Goal: Use online tool/utility: Utilize a website feature to perform a specific function

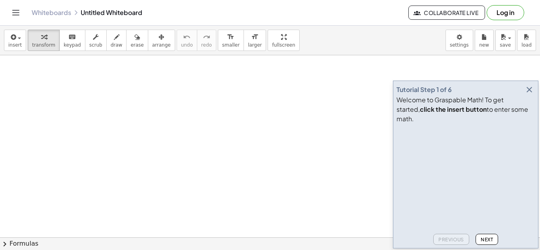
click at [527, 94] on icon "button" at bounding box center [528, 89] width 9 height 9
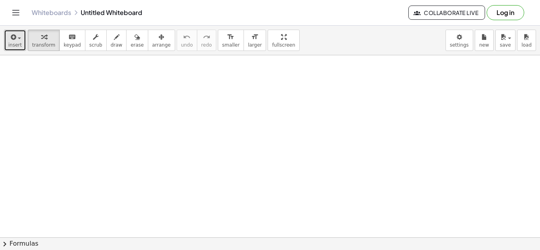
click at [18, 38] on span "button" at bounding box center [19, 39] width 3 height 2
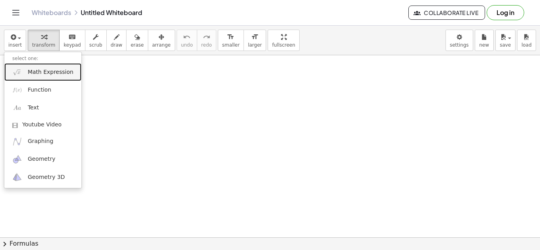
click at [52, 75] on span "Math Expression" at bounding box center [50, 72] width 45 height 8
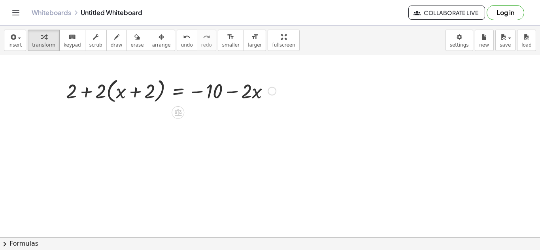
click at [101, 92] on div at bounding box center [171, 90] width 218 height 30
click at [111, 93] on div at bounding box center [171, 90] width 218 height 30
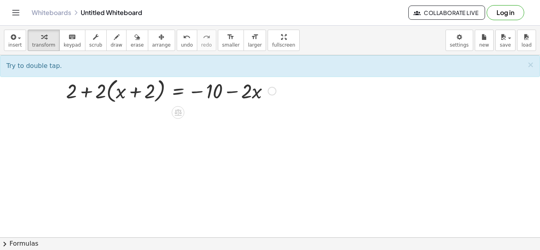
click at [109, 91] on div at bounding box center [171, 90] width 218 height 30
drag, startPoint x: 100, startPoint y: 96, endPoint x: 121, endPoint y: 96, distance: 21.3
click at [121, 96] on div at bounding box center [171, 90] width 218 height 30
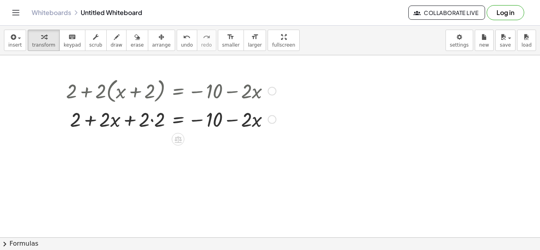
click at [146, 125] on div at bounding box center [171, 118] width 218 height 27
click at [152, 121] on div at bounding box center [171, 118] width 218 height 27
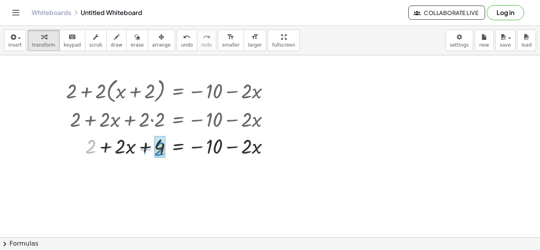
drag, startPoint x: 90, startPoint y: 147, endPoint x: 160, endPoint y: 149, distance: 69.6
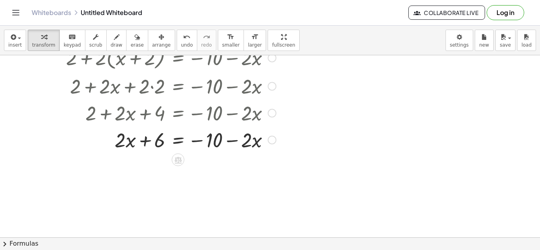
scroll to position [35, 0]
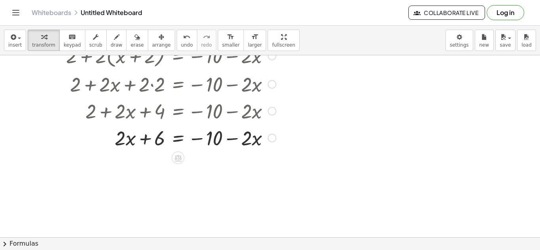
click at [180, 142] on div at bounding box center [171, 137] width 218 height 27
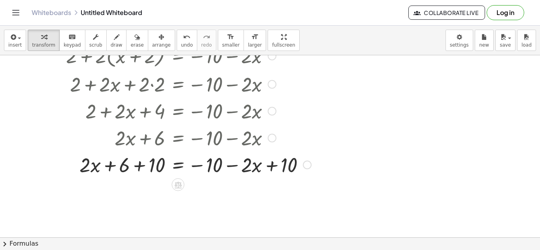
click at [140, 166] on div at bounding box center [188, 164] width 253 height 27
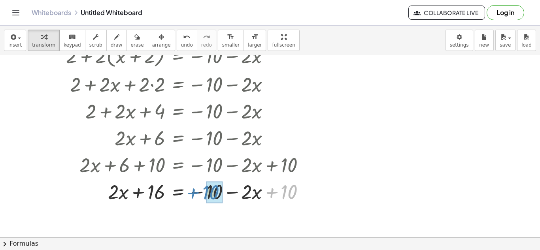
drag, startPoint x: 283, startPoint y: 193, endPoint x: 205, endPoint y: 194, distance: 77.8
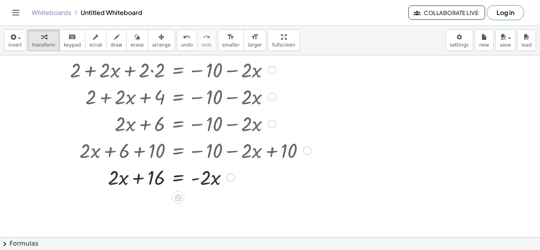
scroll to position [48, 0]
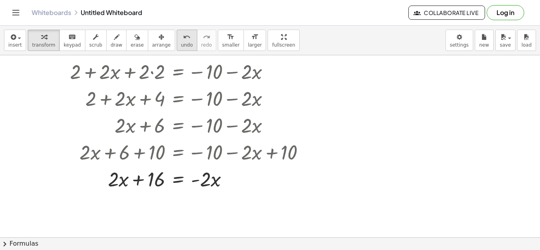
click at [181, 43] on span "undo" at bounding box center [187, 45] width 12 height 6
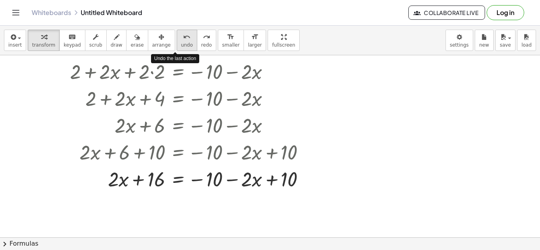
click at [181, 43] on span "undo" at bounding box center [187, 45] width 12 height 6
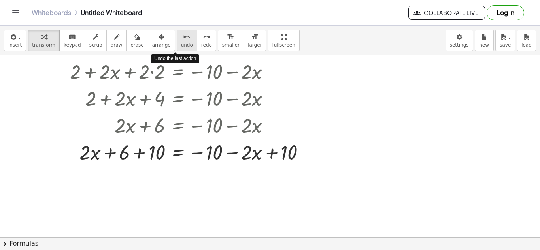
click at [181, 43] on span "undo" at bounding box center [187, 45] width 12 height 6
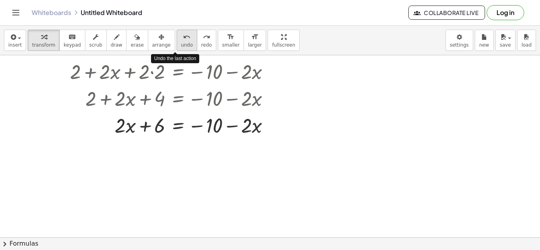
click at [181, 43] on span "undo" at bounding box center [187, 45] width 12 height 6
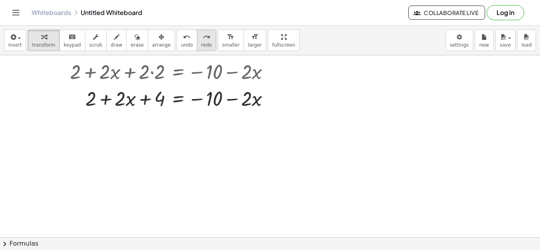
click at [200, 43] on button "redo redo" at bounding box center [206, 40] width 19 height 21
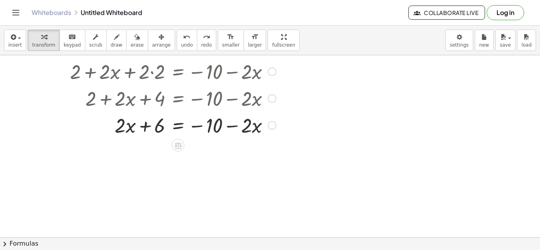
click at [178, 127] on div at bounding box center [171, 124] width 218 height 27
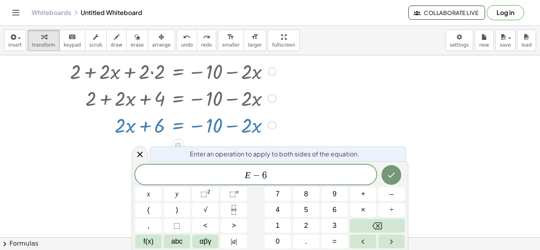
scroll to position [4, 0]
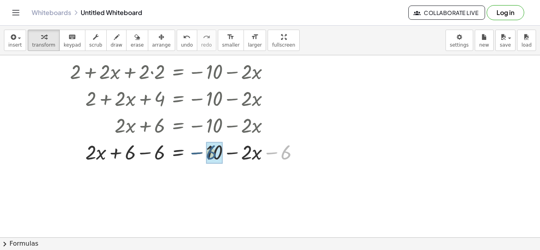
drag, startPoint x: 285, startPoint y: 157, endPoint x: 211, endPoint y: 159, distance: 74.7
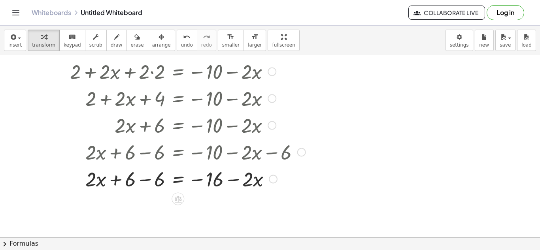
click at [144, 182] on div at bounding box center [185, 178] width 247 height 27
click at [179, 181] on div at bounding box center [185, 178] width 247 height 27
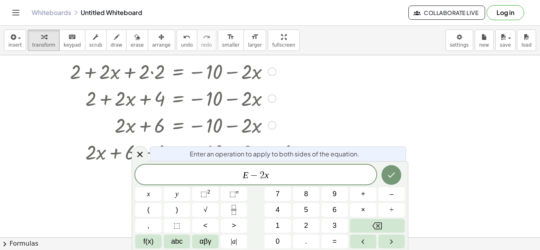
scroll to position [0, 0]
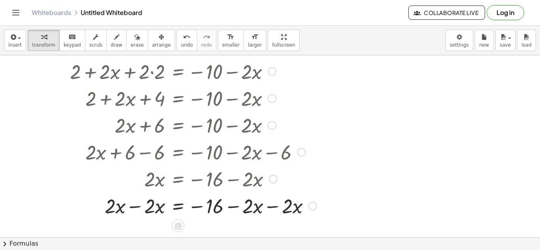
click at [272, 206] on div at bounding box center [191, 205] width 258 height 27
click at [181, 47] on span "undo" at bounding box center [187, 45] width 12 height 6
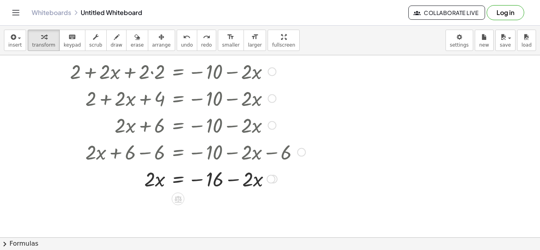
click at [176, 181] on div at bounding box center [185, 178] width 247 height 27
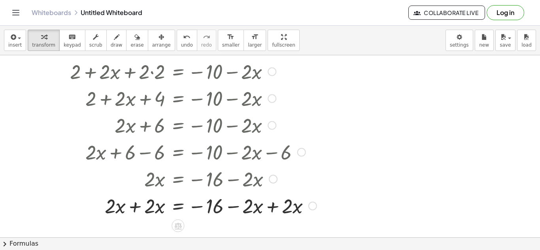
click at [271, 207] on div at bounding box center [191, 205] width 258 height 27
click at [134, 207] on div at bounding box center [185, 205] width 247 height 27
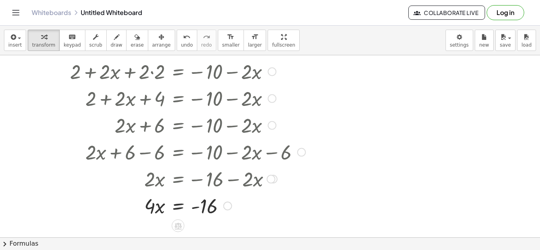
click at [179, 206] on div at bounding box center [185, 205] width 247 height 27
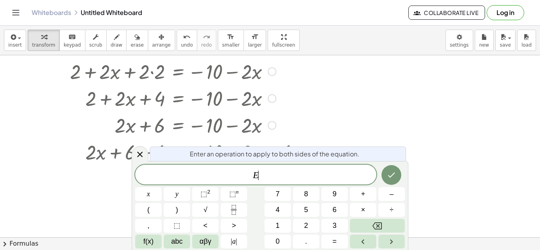
scroll to position [9, 0]
click at [230, 211] on icon "Fraction" at bounding box center [234, 210] width 10 height 10
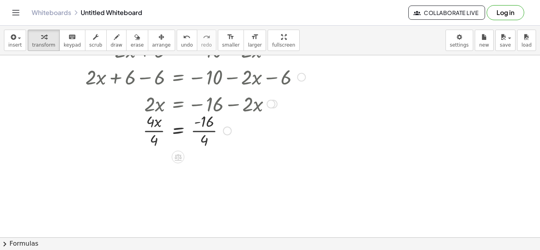
scroll to position [123, 0]
click at [155, 125] on div at bounding box center [185, 130] width 247 height 40
click at [158, 131] on div at bounding box center [185, 130] width 247 height 40
click at [206, 171] on div at bounding box center [185, 170] width 247 height 40
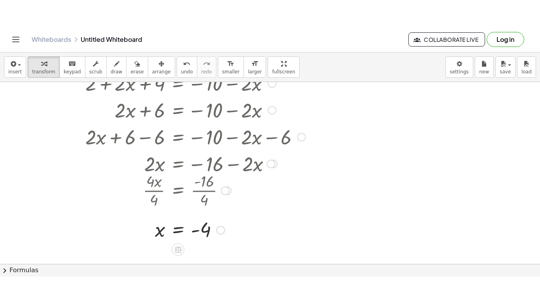
scroll to position [89, 0]
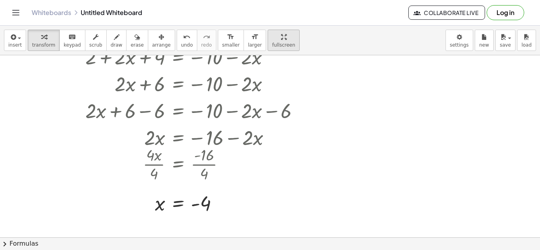
click at [272, 44] on span "fullscreen" at bounding box center [283, 45] width 23 height 6
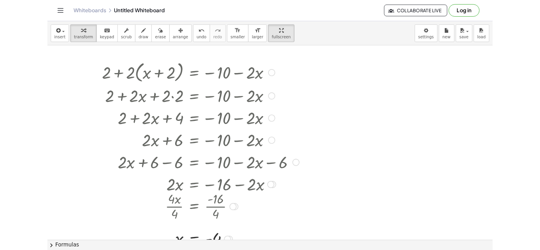
scroll to position [0, 0]
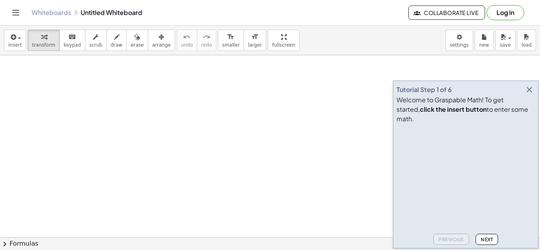
click at [530, 94] on icon "button" at bounding box center [528, 89] width 9 height 9
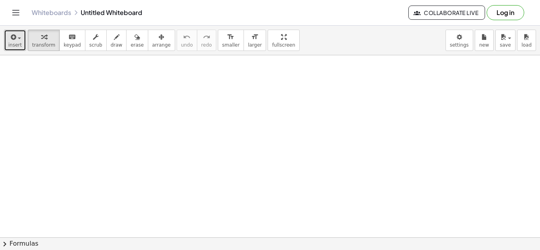
click at [15, 41] on icon "button" at bounding box center [12, 36] width 7 height 9
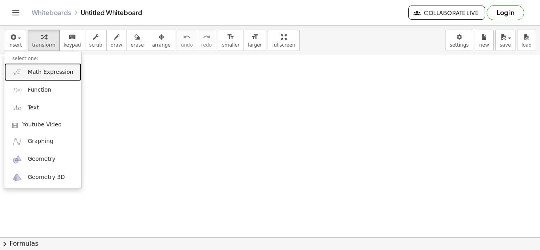
click at [56, 78] on link "Math Expression" at bounding box center [42, 72] width 77 height 18
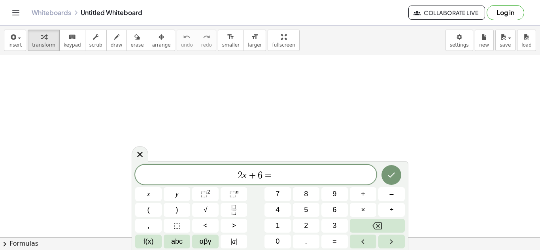
scroll to position [2, 0]
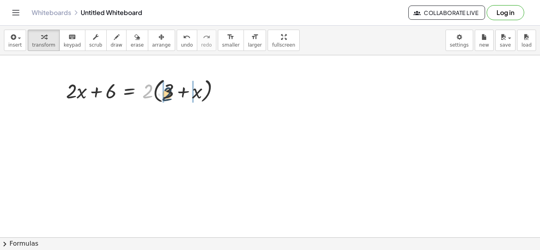
drag, startPoint x: 147, startPoint y: 92, endPoint x: 169, endPoint y: 95, distance: 22.7
click at [169, 95] on div at bounding box center [146, 90] width 168 height 30
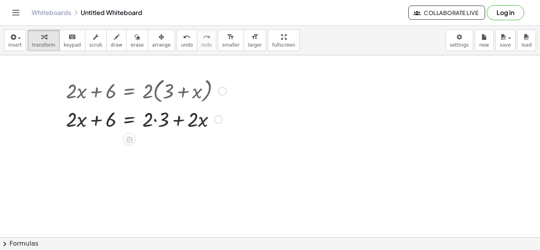
click at [154, 121] on div at bounding box center [146, 118] width 168 height 27
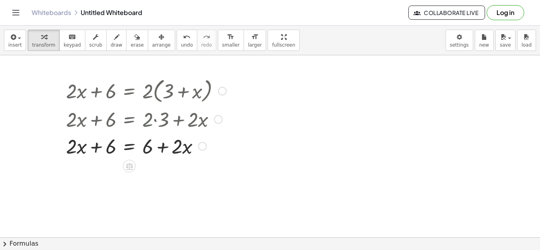
click at [127, 150] on div at bounding box center [146, 145] width 168 height 27
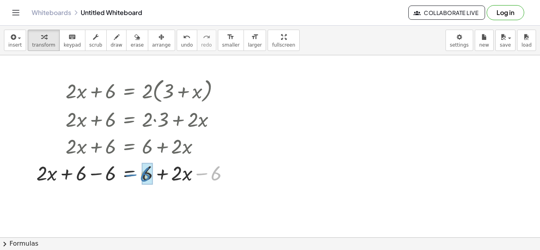
drag, startPoint x: 215, startPoint y: 175, endPoint x: 145, endPoint y: 177, distance: 69.2
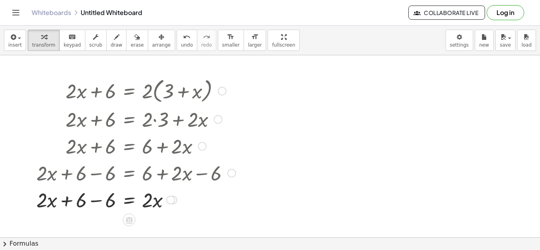
click at [98, 201] on div at bounding box center [135, 199] width 207 height 27
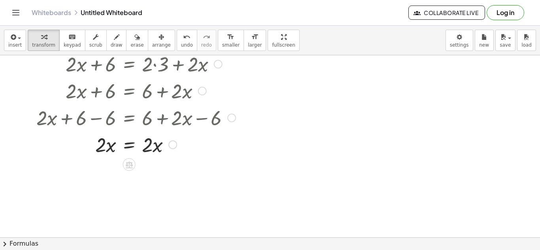
scroll to position [58, 0]
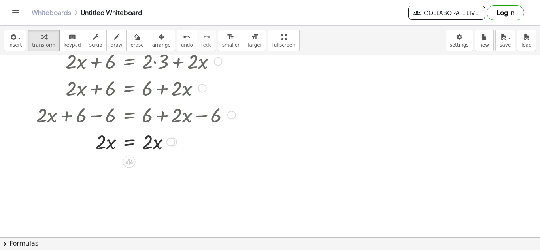
click at [130, 144] on div at bounding box center [135, 141] width 207 height 27
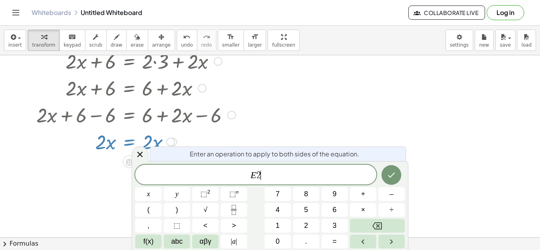
scroll to position [5, 0]
click at [230, 212] on icon "Fraction" at bounding box center [234, 210] width 10 height 10
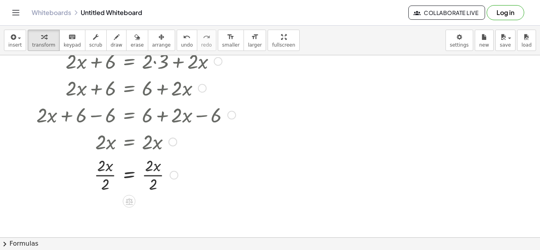
click at [108, 175] on div at bounding box center [135, 174] width 207 height 40
click at [152, 177] on div at bounding box center [135, 174] width 207 height 40
click at [183, 39] on icon "undo" at bounding box center [187, 36] width 8 height 9
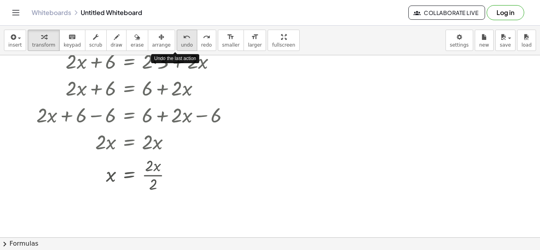
click at [183, 39] on icon "undo" at bounding box center [187, 36] width 8 height 9
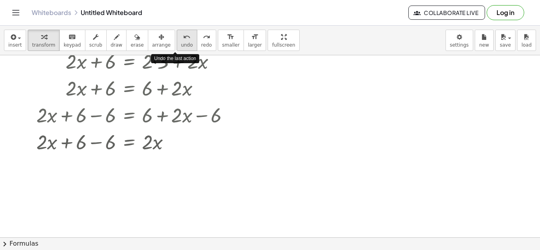
click at [183, 39] on icon "undo" at bounding box center [187, 36] width 8 height 9
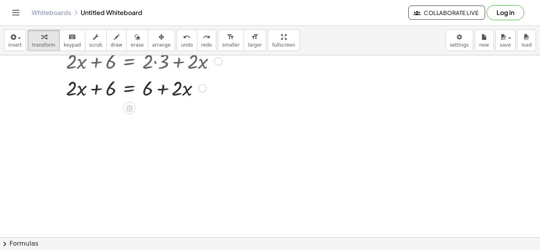
click at [129, 91] on div at bounding box center [146, 87] width 168 height 27
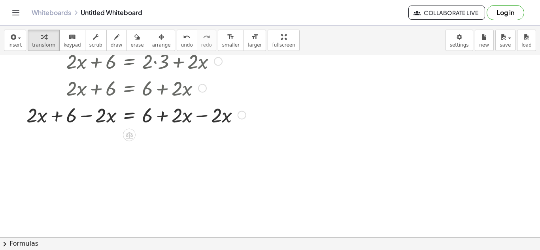
click at [202, 116] on div at bounding box center [136, 114] width 227 height 27
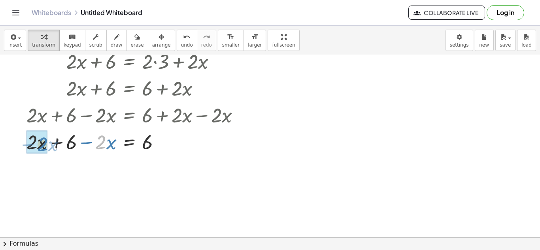
drag, startPoint x: 100, startPoint y: 140, endPoint x: 42, endPoint y: 142, distance: 58.5
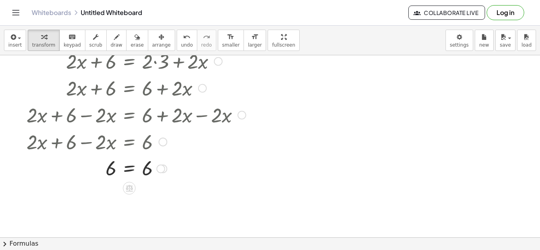
click at [129, 169] on div at bounding box center [136, 168] width 227 height 26
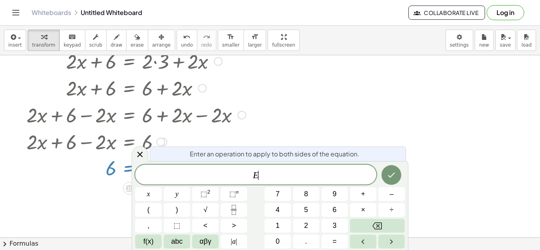
scroll to position [7, 0]
click at [230, 209] on icon "Fraction" at bounding box center [234, 210] width 10 height 10
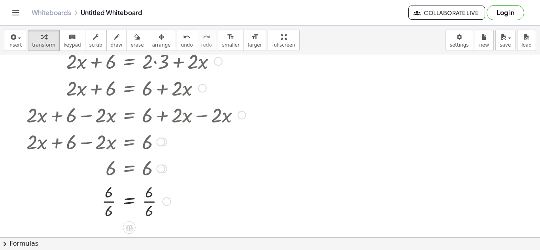
click at [109, 204] on div at bounding box center [136, 201] width 227 height 40
click at [149, 203] on div at bounding box center [136, 201] width 227 height 40
click at [177, 49] on button "undo undo" at bounding box center [187, 40] width 21 height 21
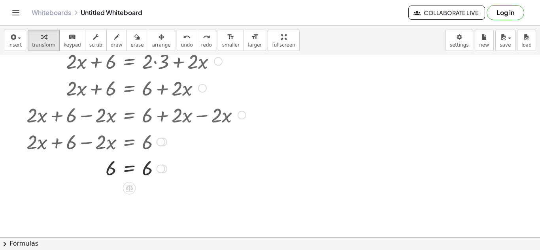
click at [130, 167] on div at bounding box center [136, 168] width 220 height 26
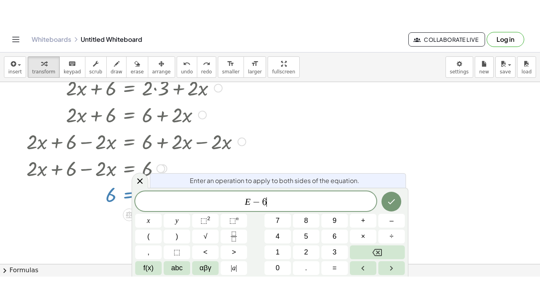
scroll to position [0, 0]
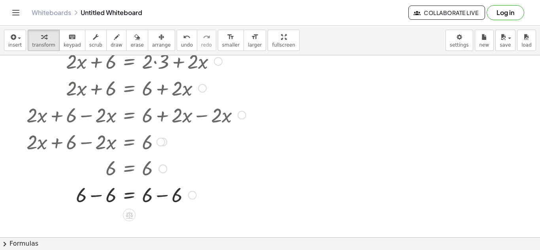
click at [98, 197] on div at bounding box center [136, 194] width 227 height 27
click at [162, 198] on div at bounding box center [121, 194] width 258 height 27
click at [165, 222] on div at bounding box center [136, 221] width 227 height 27
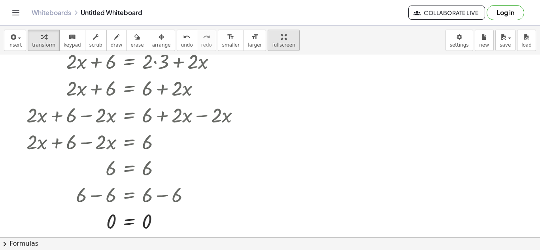
click at [272, 39] on div "button" at bounding box center [283, 36] width 23 height 9
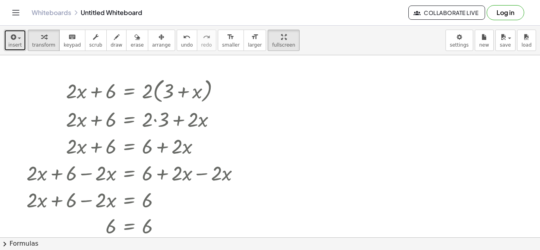
click at [22, 47] on button "insert" at bounding box center [15, 40] width 22 height 21
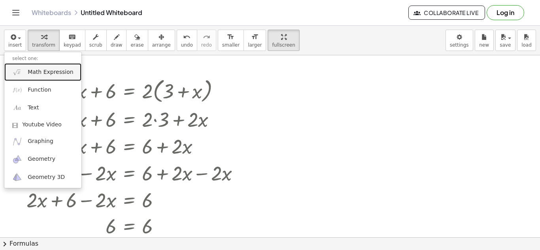
click at [49, 74] on span "Math Expression" at bounding box center [50, 72] width 45 height 8
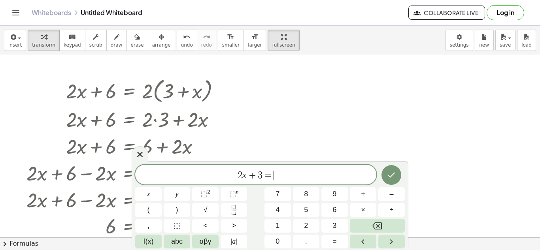
scroll to position [2, 0]
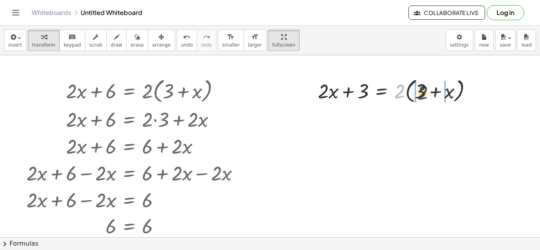
drag, startPoint x: 401, startPoint y: 95, endPoint x: 426, endPoint y: 97, distance: 25.8
click at [426, 97] on div at bounding box center [398, 90] width 168 height 30
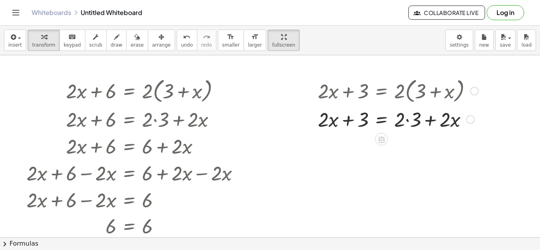
click at [408, 121] on div at bounding box center [398, 118] width 168 height 27
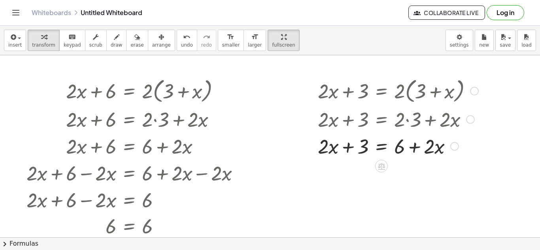
click at [383, 148] on div at bounding box center [398, 145] width 168 height 27
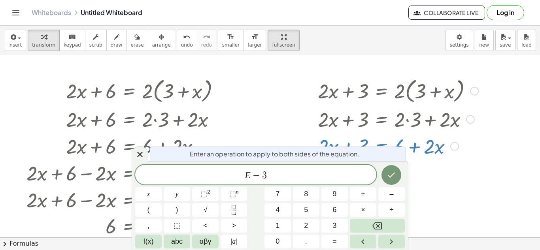
scroll to position [0, 0]
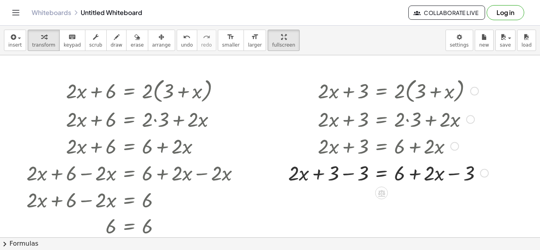
click at [349, 175] on div at bounding box center [388, 172] width 208 height 27
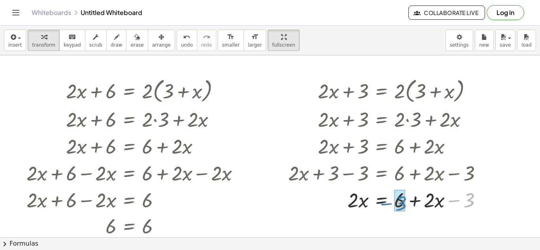
drag, startPoint x: 470, startPoint y: 200, endPoint x: 402, endPoint y: 203, distance: 68.0
click at [382, 203] on div at bounding box center [388, 199] width 208 height 27
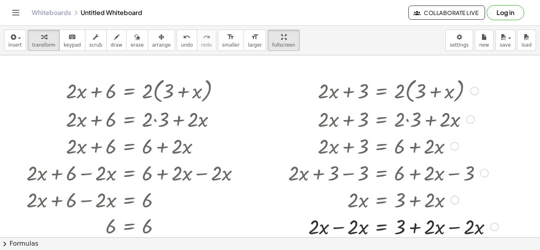
click at [336, 228] on div at bounding box center [393, 226] width 218 height 27
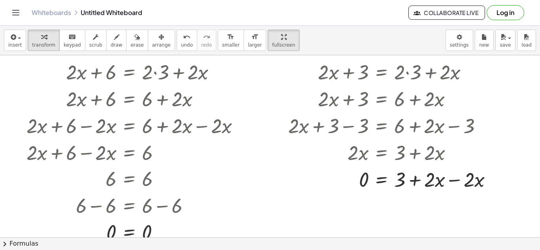
scroll to position [48, 0]
click at [458, 180] on div at bounding box center [393, 178] width 218 height 27
click at [181, 42] on span "undo" at bounding box center [187, 45] width 12 height 6
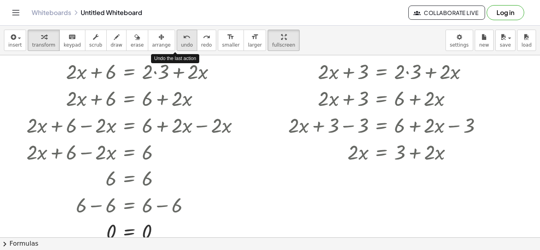
click at [181, 42] on span "undo" at bounding box center [187, 45] width 12 height 6
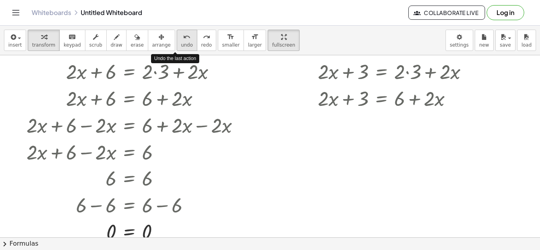
click at [181, 42] on span "undo" at bounding box center [187, 45] width 12 height 6
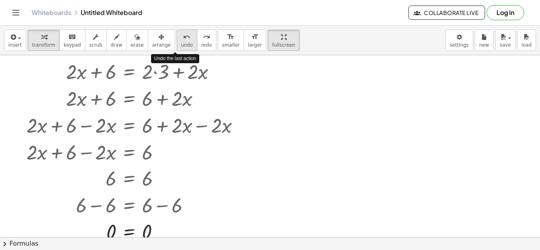
click at [181, 42] on span "undo" at bounding box center [187, 45] width 12 height 6
click at [200, 38] on button "redo redo" at bounding box center [206, 40] width 19 height 21
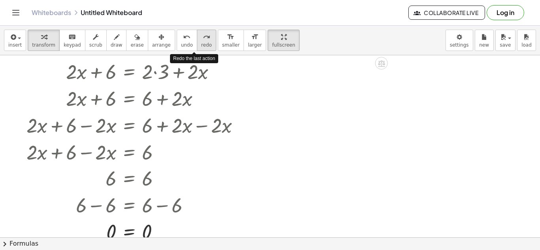
click at [200, 38] on button "redo redo" at bounding box center [206, 40] width 19 height 21
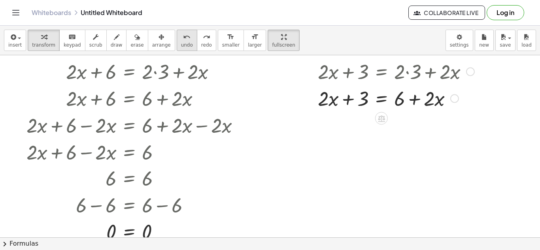
click at [181, 38] on div "undo" at bounding box center [187, 36] width 12 height 9
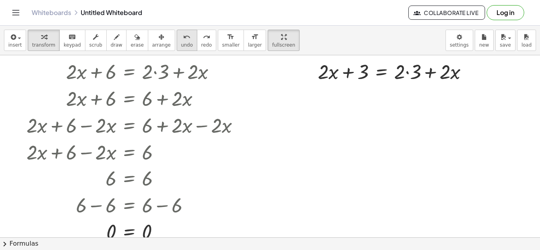
click at [181, 42] on span "undo" at bounding box center [187, 45] width 12 height 6
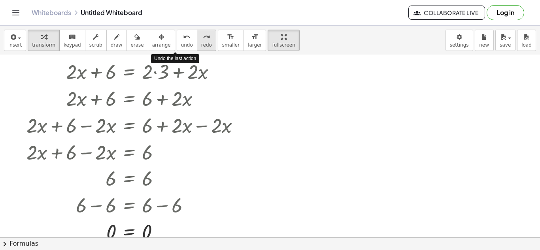
click at [197, 43] on button "redo redo" at bounding box center [206, 40] width 19 height 21
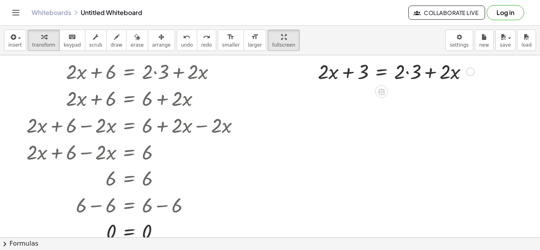
click at [406, 73] on div at bounding box center [398, 71] width 168 height 27
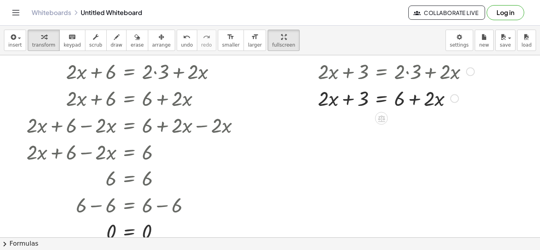
click at [377, 98] on div at bounding box center [398, 98] width 168 height 27
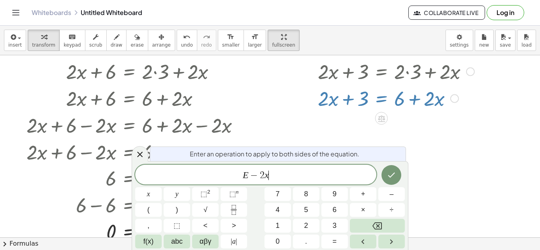
scroll to position [0, 0]
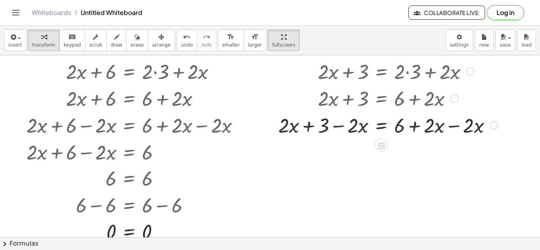
click at [456, 126] on div at bounding box center [388, 124] width 228 height 27
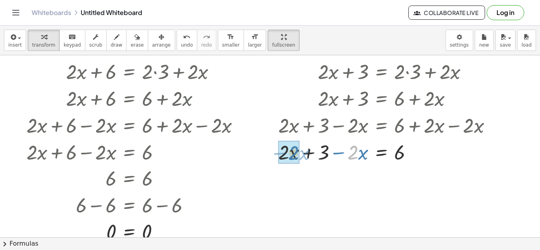
drag, startPoint x: 353, startPoint y: 155, endPoint x: 294, endPoint y: 156, distance: 58.9
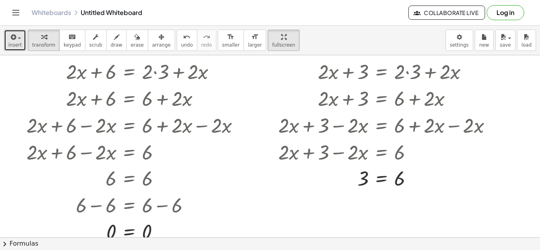
click at [21, 43] on button "insert" at bounding box center [15, 40] width 22 height 21
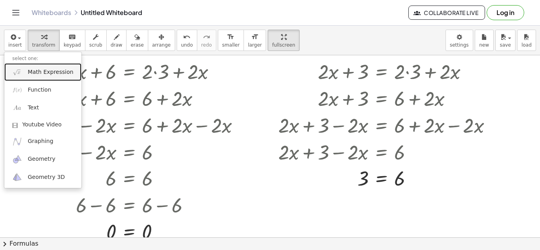
click at [56, 73] on span "Math Expression" at bounding box center [50, 72] width 45 height 8
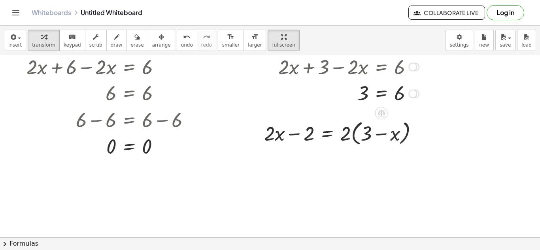
scroll to position [135, 0]
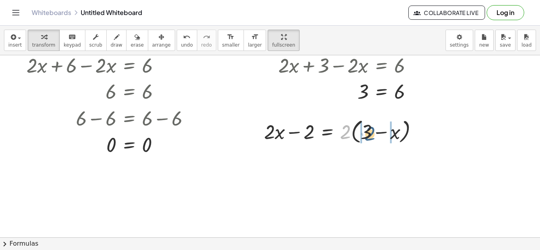
drag, startPoint x: 345, startPoint y: 134, endPoint x: 370, endPoint y: 136, distance: 24.9
click at [370, 136] on div at bounding box center [344, 131] width 168 height 30
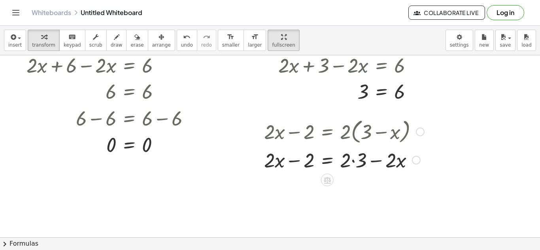
click at [350, 160] on div at bounding box center [344, 159] width 168 height 27
click at [353, 162] on div at bounding box center [344, 159] width 168 height 27
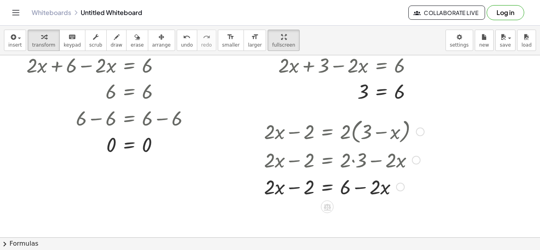
click at [329, 188] on div at bounding box center [344, 186] width 168 height 27
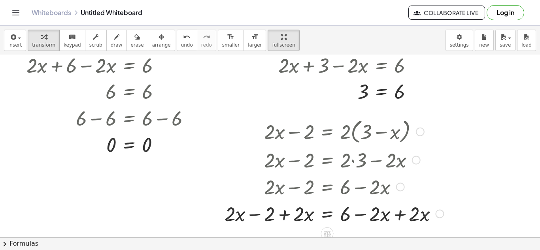
click at [400, 218] on div at bounding box center [333, 213] width 227 height 27
click at [296, 215] on div at bounding box center [323, 213] width 207 height 27
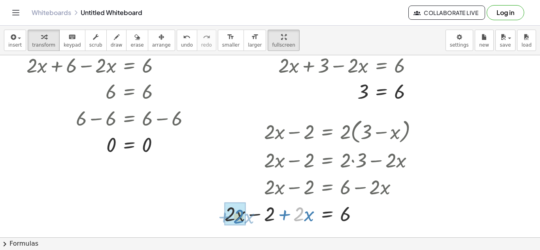
drag, startPoint x: 303, startPoint y: 216, endPoint x: 243, endPoint y: 219, distance: 59.7
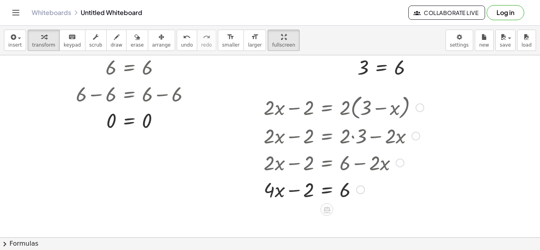
scroll to position [161, 0]
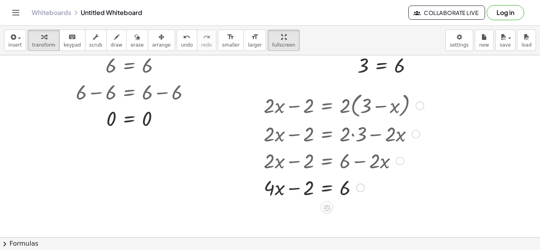
click at [325, 190] on div at bounding box center [344, 187] width 168 height 27
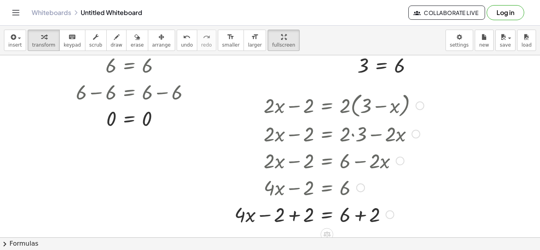
click at [292, 215] on div at bounding box center [328, 214] width 197 height 27
click at [360, 218] on div at bounding box center [344, 214] width 168 height 27
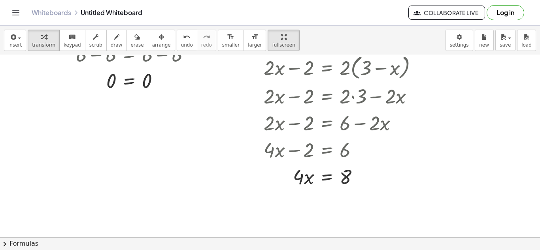
scroll to position [200, 0]
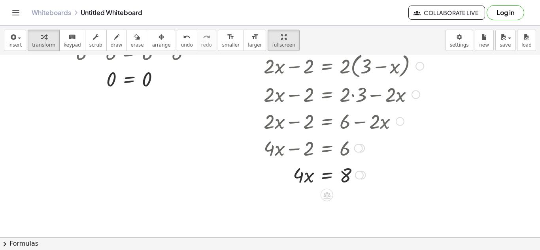
click at [328, 177] on div at bounding box center [344, 174] width 168 height 27
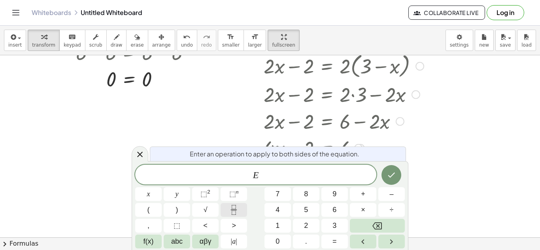
click at [226, 213] on button "Fraction" at bounding box center [233, 210] width 26 height 14
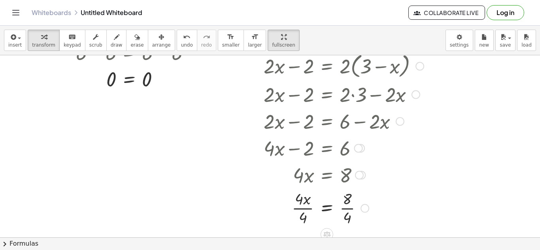
click at [298, 209] on div at bounding box center [344, 208] width 168 height 40
click at [348, 210] on div at bounding box center [344, 208] width 168 height 40
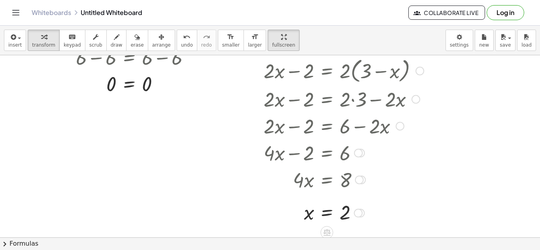
scroll to position [195, 0]
click at [19, 42] on span "insert" at bounding box center [14, 45] width 13 height 6
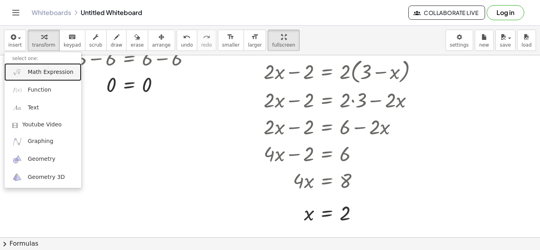
click at [54, 77] on link "Math Expression" at bounding box center [42, 72] width 77 height 18
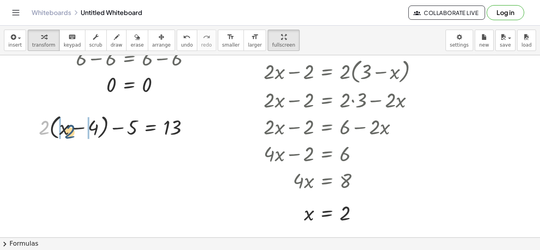
drag, startPoint x: 42, startPoint y: 129, endPoint x: 68, endPoint y: 133, distance: 26.4
click at [68, 133] on div at bounding box center [117, 127] width 164 height 30
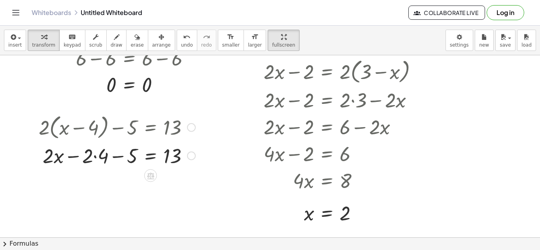
click at [97, 157] on div at bounding box center [117, 155] width 164 height 27
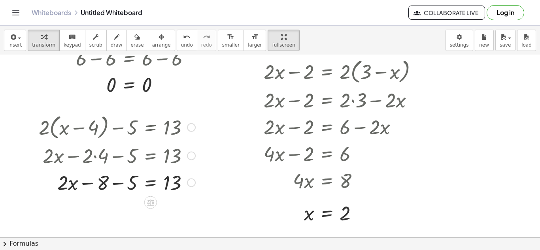
click at [119, 184] on div at bounding box center [117, 182] width 164 height 27
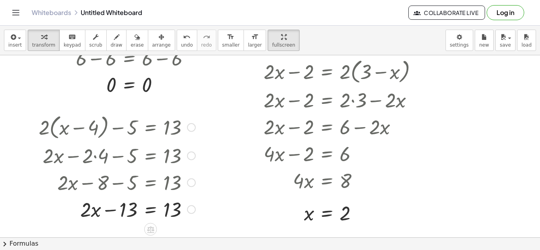
click at [151, 209] on div at bounding box center [117, 209] width 164 height 27
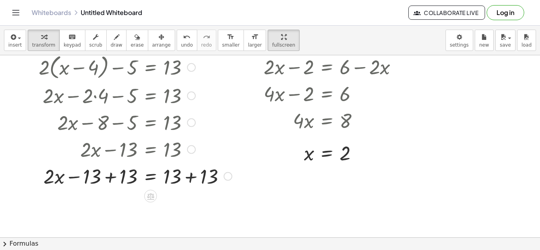
scroll to position [256, 0]
click at [109, 176] on div at bounding box center [135, 175] width 201 height 27
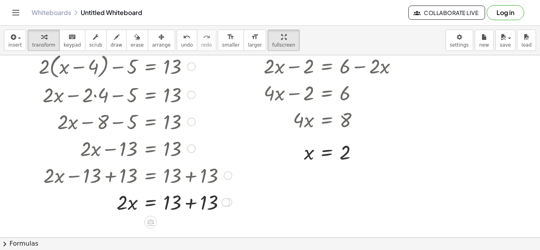
click at [192, 205] on div at bounding box center [135, 201] width 201 height 27
click at [150, 205] on div at bounding box center [135, 201] width 201 height 27
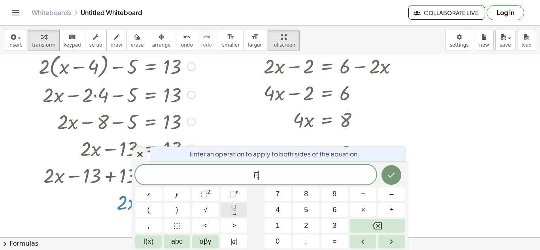
click at [233, 215] on icon "Fraction" at bounding box center [234, 210] width 10 height 10
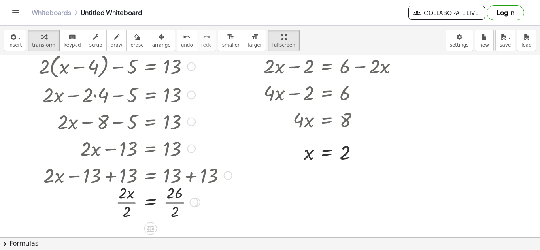
click at [167, 201] on div at bounding box center [135, 202] width 201 height 40
click at [126, 204] on div at bounding box center [135, 202] width 201 height 40
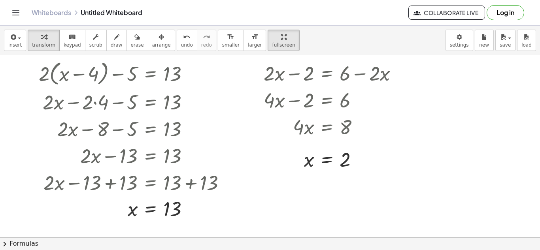
scroll to position [250, 0]
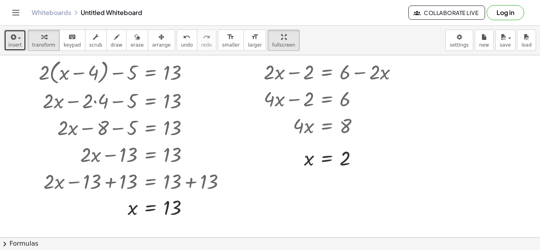
click at [16, 42] on span "insert" at bounding box center [14, 45] width 13 height 6
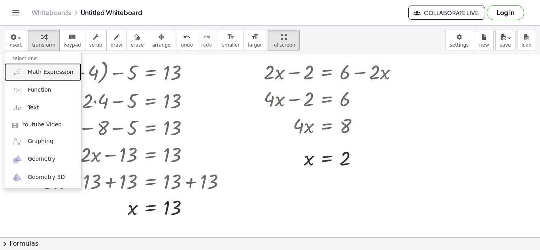
click at [42, 70] on span "Math Expression" at bounding box center [50, 72] width 45 height 8
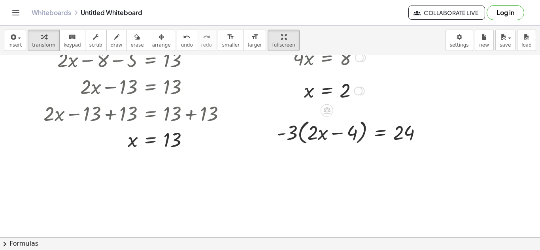
scroll to position [318, 0]
drag, startPoint x: 288, startPoint y: 131, endPoint x: 317, endPoint y: 134, distance: 29.8
click at [317, 134] on div at bounding box center [352, 132] width 159 height 30
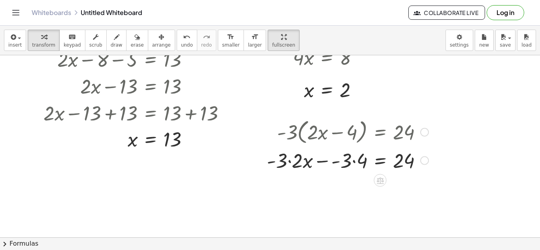
click at [290, 162] on div at bounding box center [347, 160] width 169 height 27
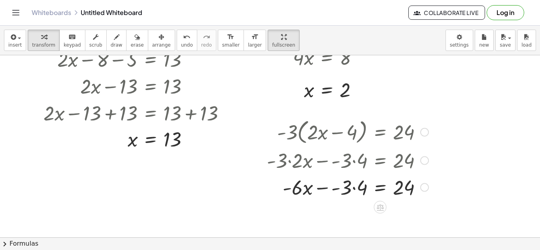
click at [355, 189] on div at bounding box center [347, 186] width 169 height 27
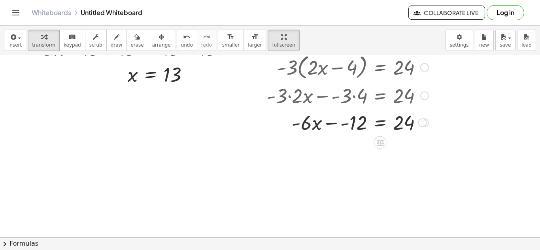
scroll to position [383, 0]
click at [342, 124] on div at bounding box center [347, 121] width 169 height 27
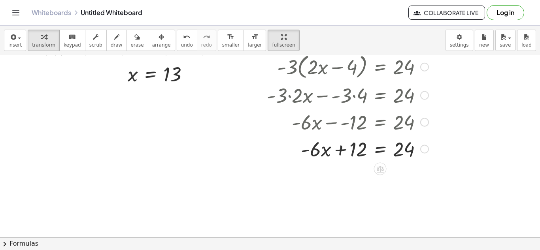
click at [382, 151] on div at bounding box center [347, 148] width 169 height 27
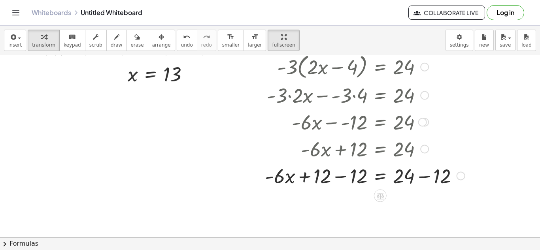
click at [343, 177] on div at bounding box center [365, 175] width 208 height 27
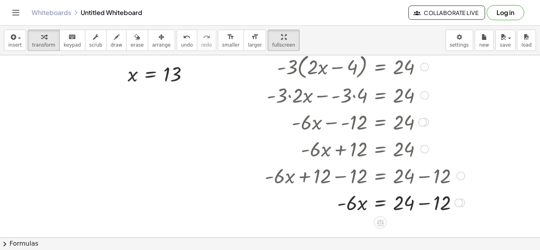
click at [428, 202] on div at bounding box center [365, 202] width 208 height 27
click at [382, 203] on div at bounding box center [365, 202] width 208 height 27
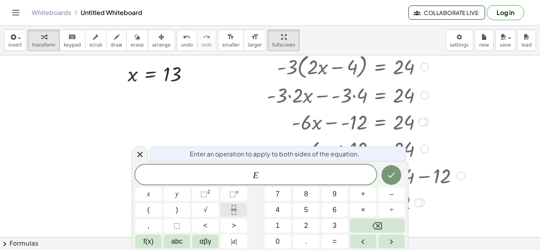
click at [231, 207] on icon "Fraction" at bounding box center [234, 210] width 10 height 10
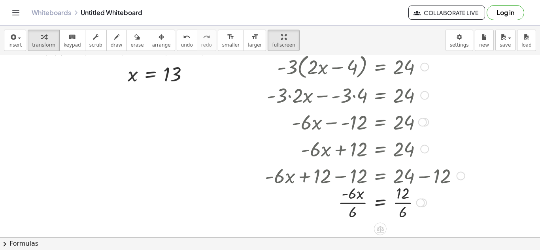
click at [348, 203] on div at bounding box center [365, 202] width 208 height 40
click at [183, 40] on icon "undo" at bounding box center [187, 36] width 8 height 9
click at [381, 206] on div at bounding box center [363, 202] width 207 height 27
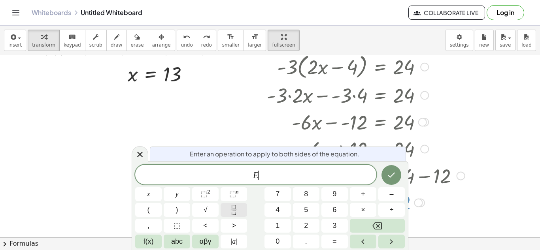
click at [235, 213] on icon "Fraction" at bounding box center [234, 210] width 10 height 10
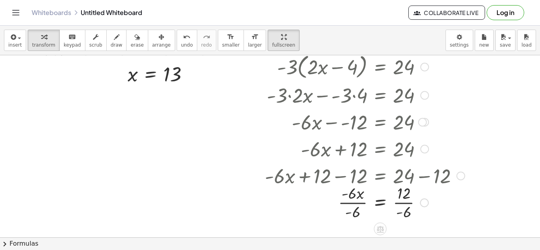
click at [350, 202] on div at bounding box center [365, 202] width 208 height 40
click at [404, 204] on div at bounding box center [365, 202] width 208 height 40
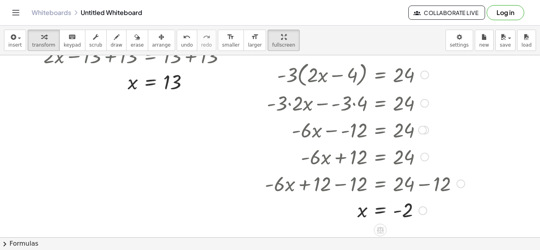
scroll to position [378, 0]
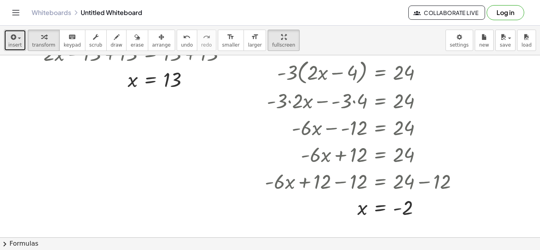
click at [17, 31] on button "insert" at bounding box center [15, 40] width 22 height 21
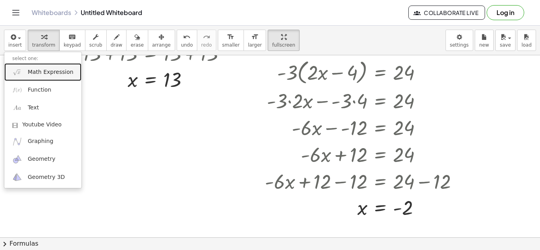
click at [48, 76] on link "Math Expression" at bounding box center [42, 72] width 77 height 18
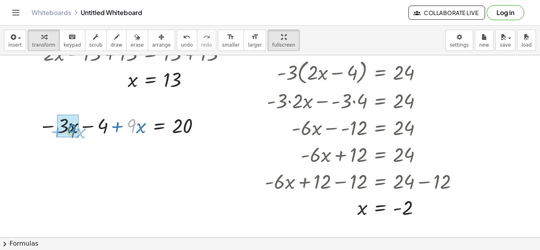
drag, startPoint x: 134, startPoint y: 125, endPoint x: 74, endPoint y: 130, distance: 60.2
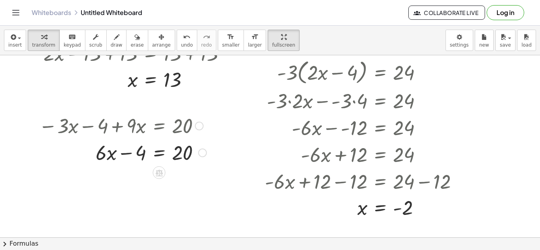
click at [156, 155] on div at bounding box center [122, 152] width 175 height 27
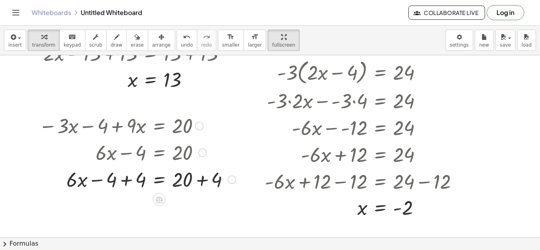
click at [126, 181] on div at bounding box center [137, 179] width 205 height 27
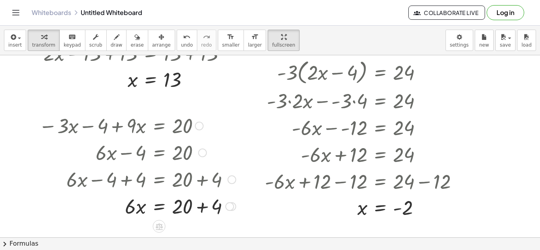
click at [204, 207] on div at bounding box center [137, 205] width 205 height 27
click at [159, 209] on div at bounding box center [137, 205] width 205 height 27
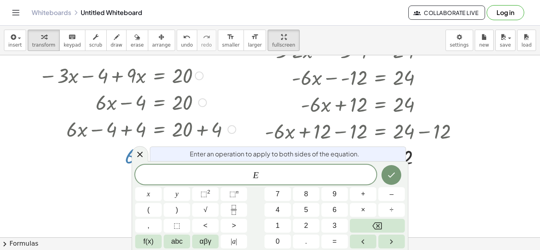
scroll to position [428, 0]
click at [232, 213] on icon "Fraction" at bounding box center [234, 210] width 10 height 10
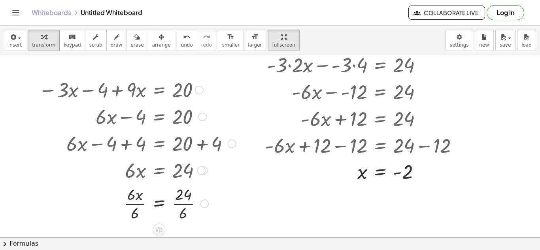
scroll to position [414, 0]
click at [137, 205] on div at bounding box center [137, 203] width 205 height 40
click at [186, 203] on div at bounding box center [137, 203] width 205 height 40
